Goal: Information Seeking & Learning: Learn about a topic

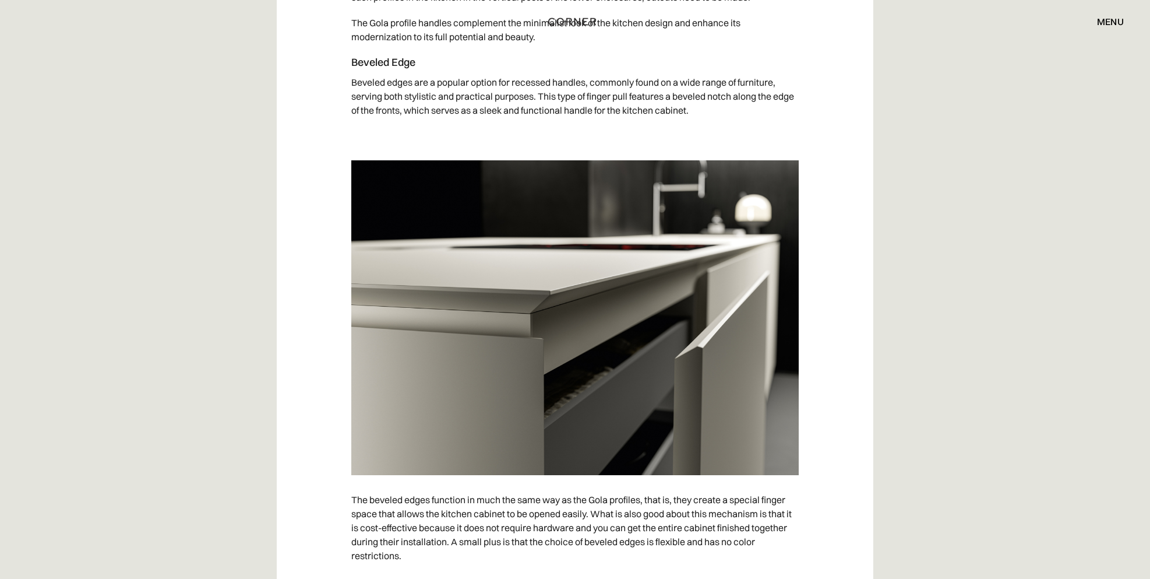
scroll to position [4967, 0]
drag, startPoint x: 354, startPoint y: 76, endPoint x: 441, endPoint y: 80, distance: 86.4
click at [441, 69] on h4 "Beveled Edge" at bounding box center [575, 62] width 448 height 14
copy h4 "Beveled Edge"
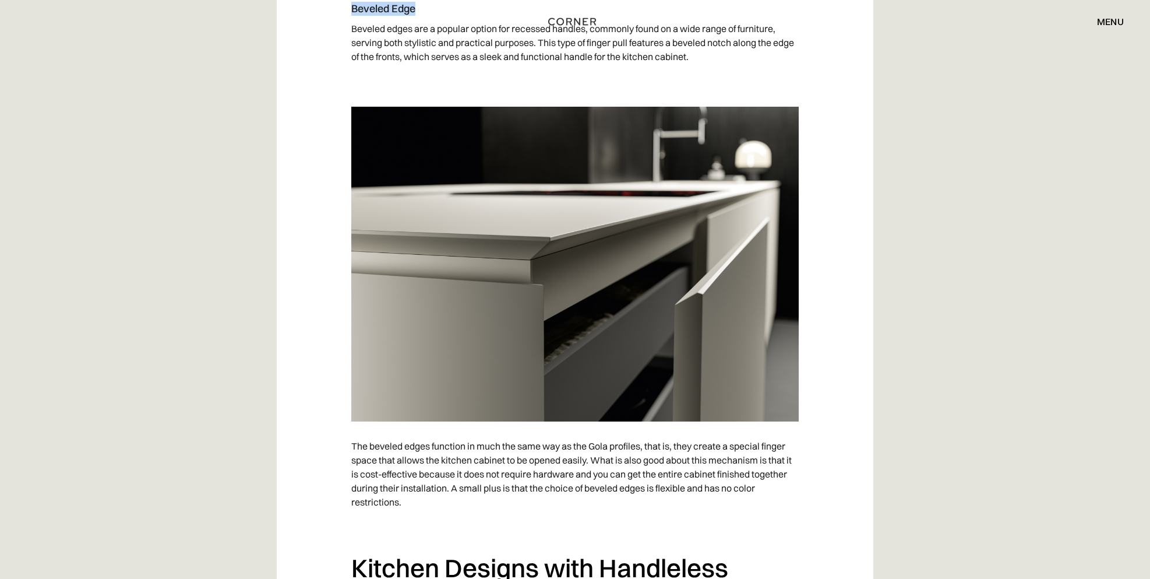
scroll to position [5060, 0]
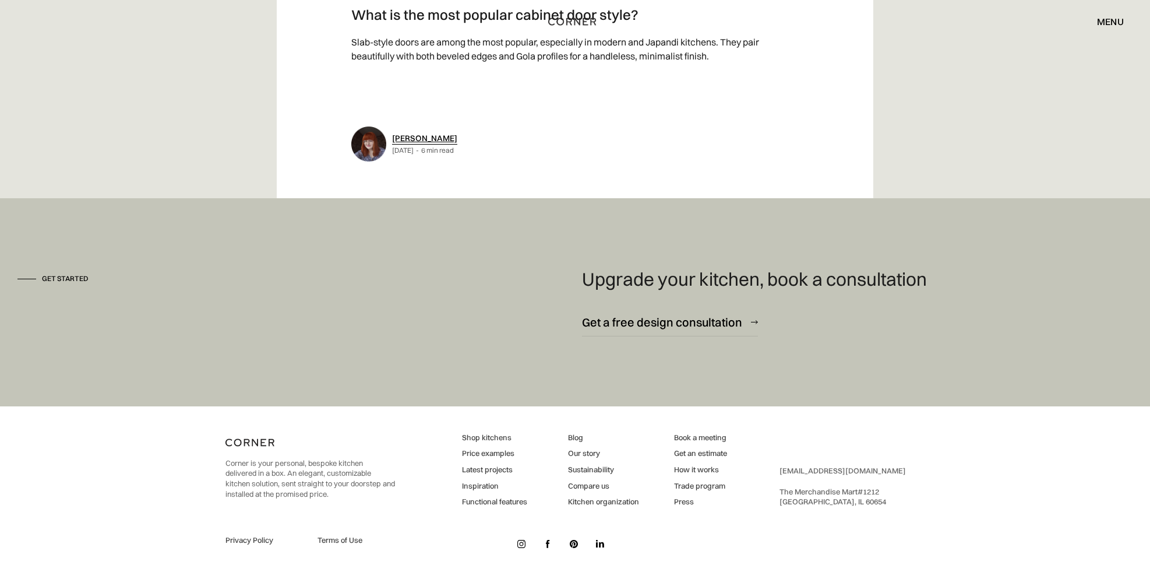
scroll to position [5164, 0]
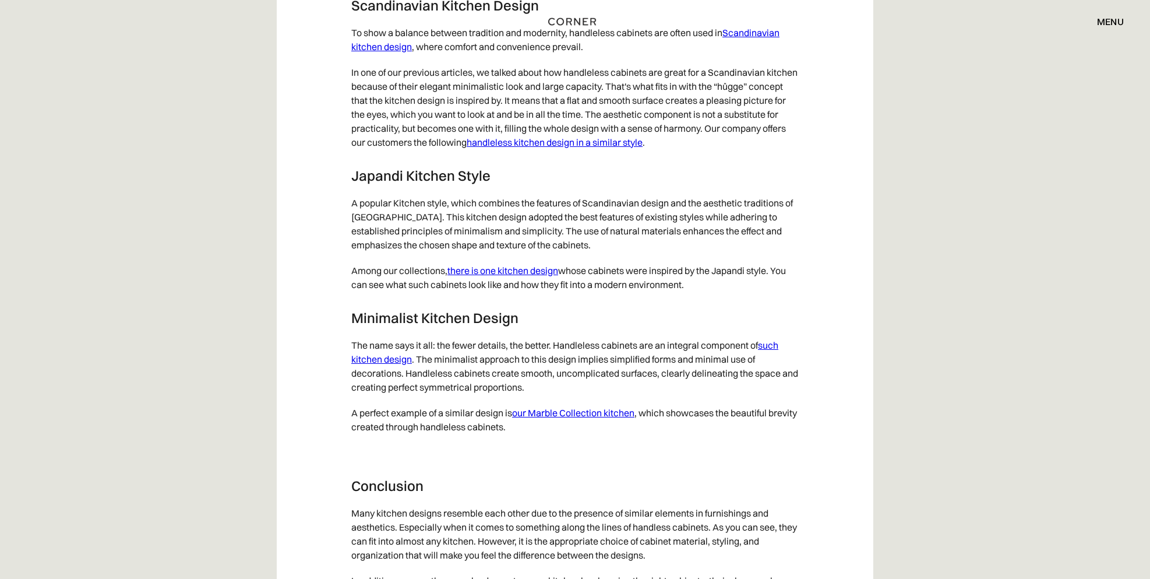
scroll to position [5915, 0]
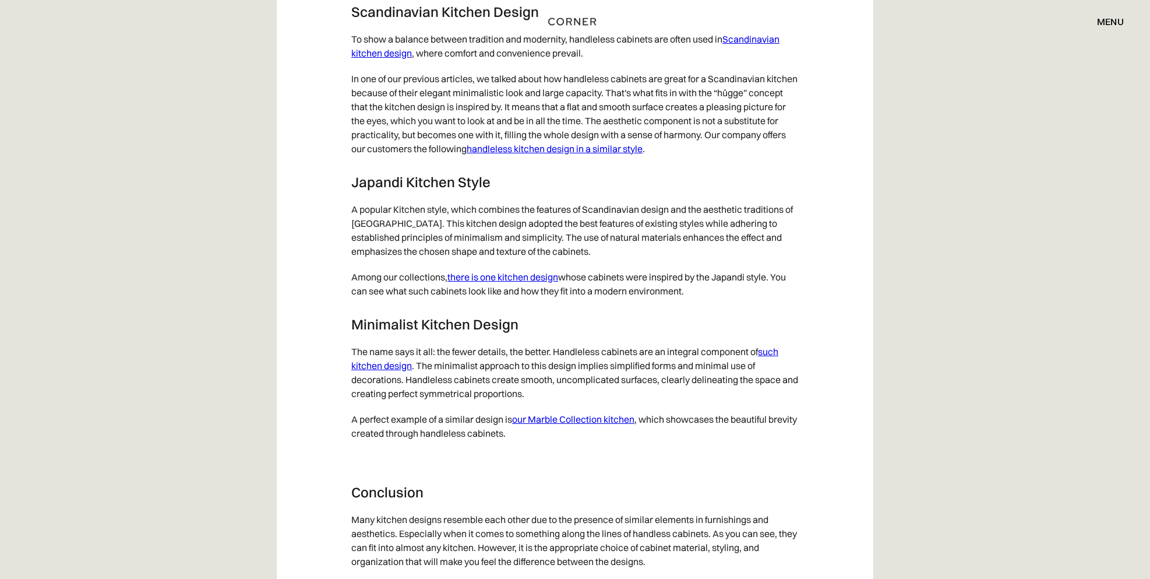
click at [773, 360] on link "such kitchen design" at bounding box center [564, 359] width 427 height 26
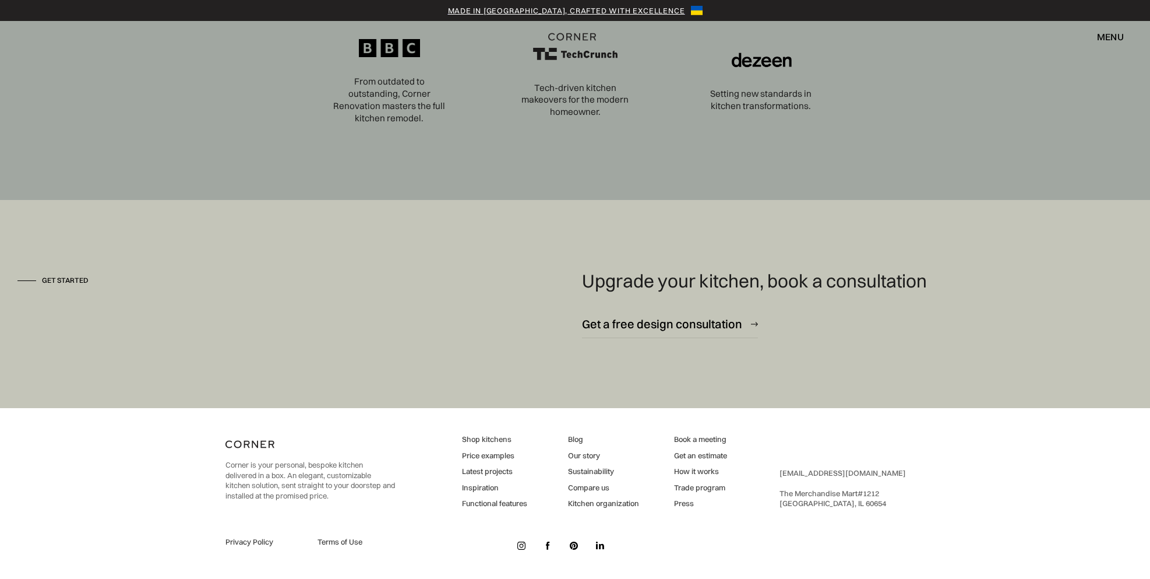
scroll to position [4133, 0]
